Goal: Task Accomplishment & Management: Manage account settings

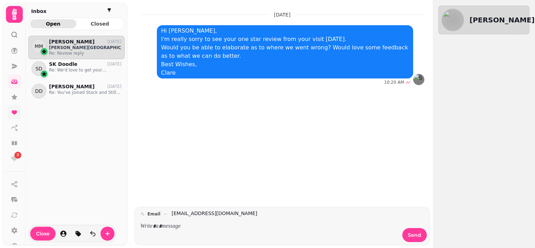
scroll to position [201, 91]
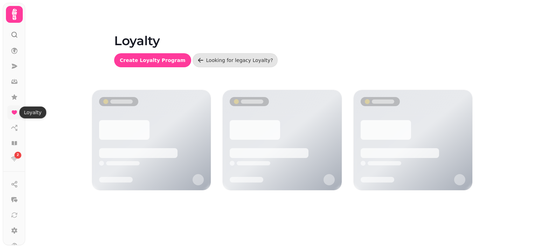
click at [14, 114] on icon at bounding box center [14, 112] width 5 height 4
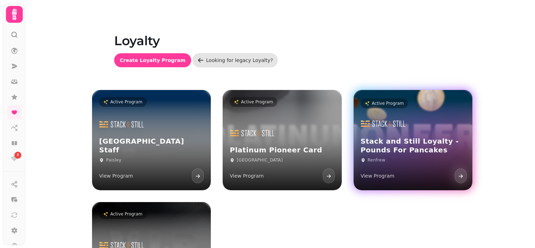
click at [419, 130] on div "Stack and Still Loyalty - Pounds For Pancakes Renfrew View Program" at bounding box center [413, 149] width 119 height 81
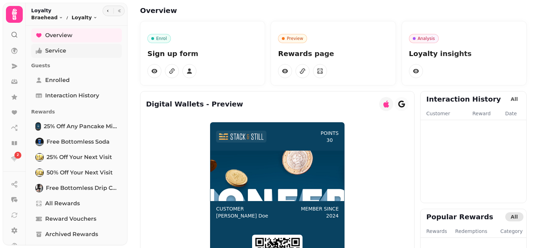
click at [42, 48] on link "Service" at bounding box center [76, 51] width 91 height 14
